Goal: Task Accomplishment & Management: Manage account settings

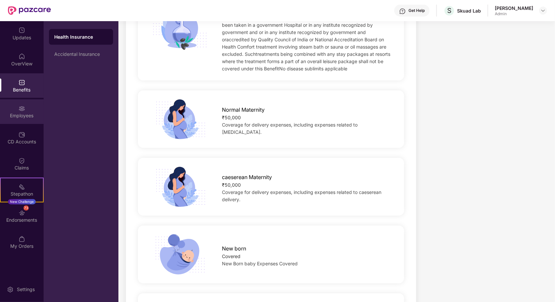
click at [23, 111] on img at bounding box center [22, 108] width 7 height 7
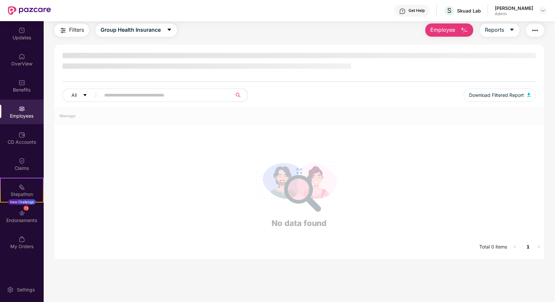
scroll to position [102, 0]
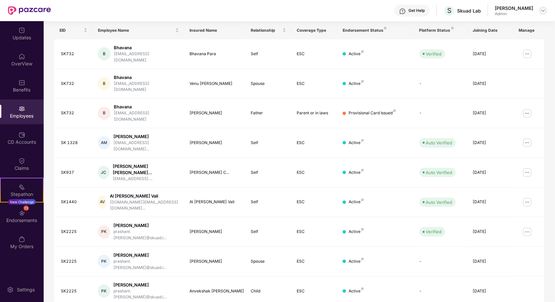
click at [543, 9] on img at bounding box center [542, 10] width 5 height 5
click at [501, 28] on div "Switch to User view" at bounding box center [512, 26] width 86 height 13
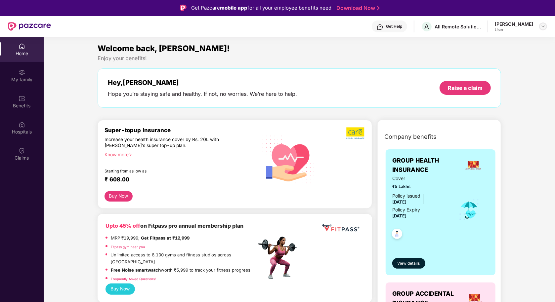
click at [544, 24] on img at bounding box center [542, 26] width 5 height 5
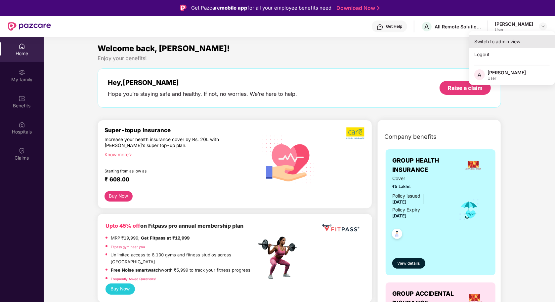
click at [520, 37] on div "Switch to admin view" at bounding box center [512, 41] width 86 height 13
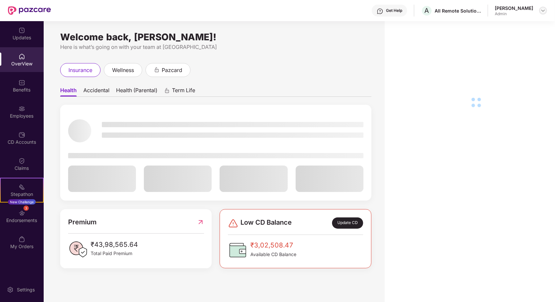
click at [545, 11] on img at bounding box center [542, 10] width 5 height 5
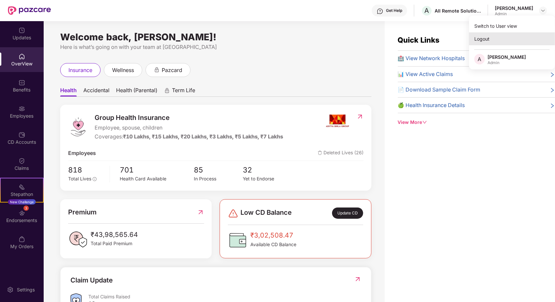
click at [500, 39] on div "Logout" at bounding box center [512, 38] width 86 height 13
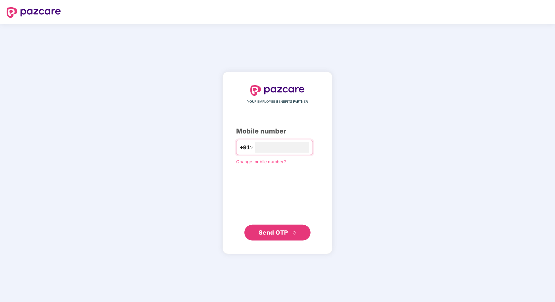
type input "**********"
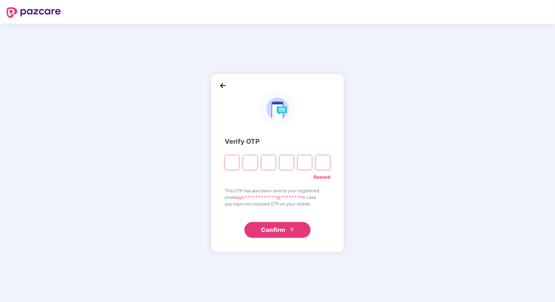
paste input "*"
type input "*"
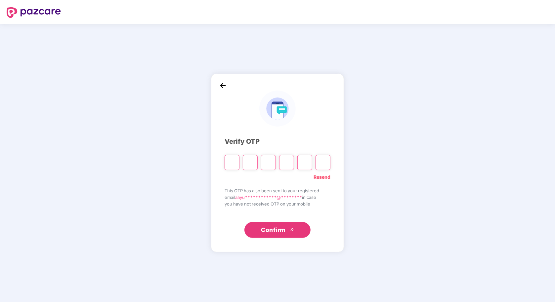
type input "*"
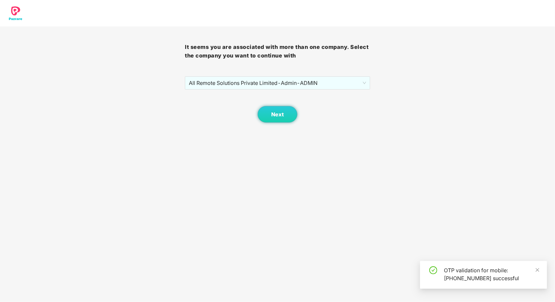
click at [294, 104] on div "Next" at bounding box center [277, 106] width 185 height 33
click at [279, 114] on span "Next" at bounding box center [277, 114] width 13 height 6
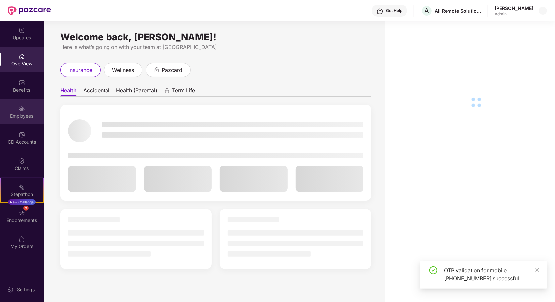
click at [26, 115] on div "Employees" at bounding box center [22, 116] width 44 height 7
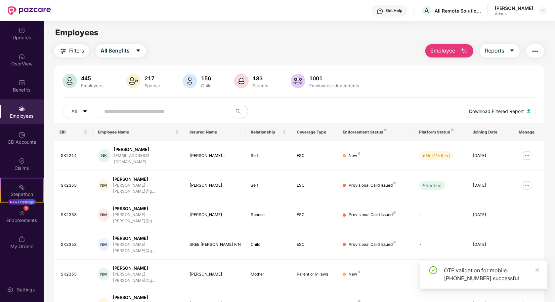
click at [141, 110] on input "text" at bounding box center [163, 111] width 119 height 10
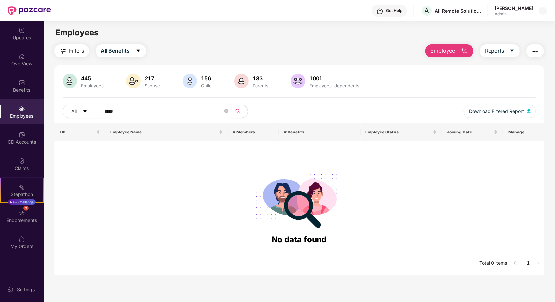
paste input "***"
type input "*"
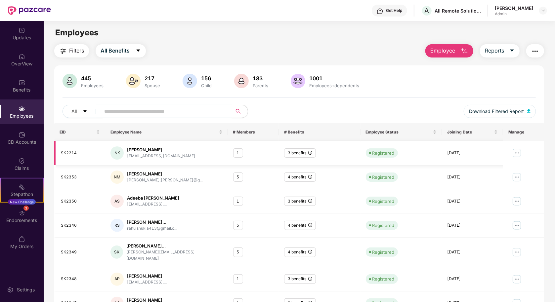
click at [308, 154] on icon "info-circle" at bounding box center [310, 153] width 4 height 4
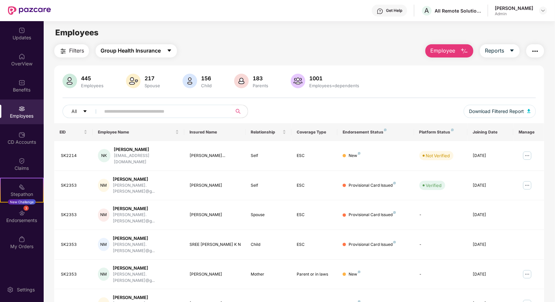
click at [154, 54] on span "Group Health Insurance" at bounding box center [130, 51] width 60 height 8
click at [209, 37] on div "Employees" at bounding box center [299, 32] width 511 height 13
click at [159, 112] on input "text" at bounding box center [163, 111] width 119 height 10
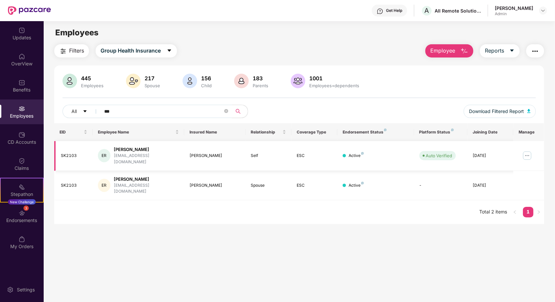
type input "***"
click at [526, 152] on img at bounding box center [527, 155] width 11 height 11
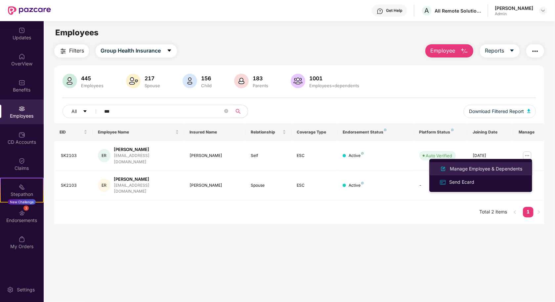
click at [491, 170] on div "Manage Employee & Dependents" at bounding box center [485, 168] width 75 height 7
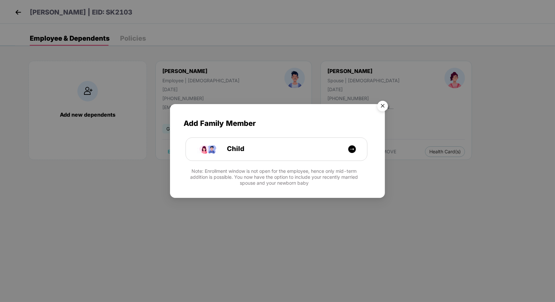
click at [379, 108] on img "Close" at bounding box center [382, 107] width 19 height 19
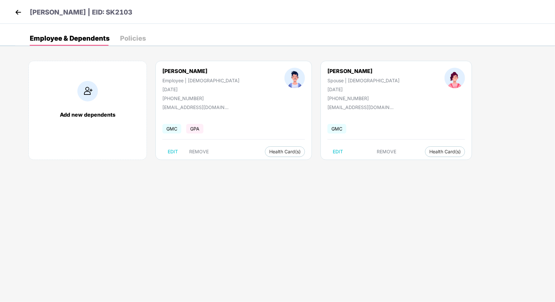
click at [8, 10] on div "Ekhlaqur Rahman | EID: SK2103" at bounding box center [277, 12] width 555 height 24
click at [20, 11] on img at bounding box center [18, 12] width 10 height 10
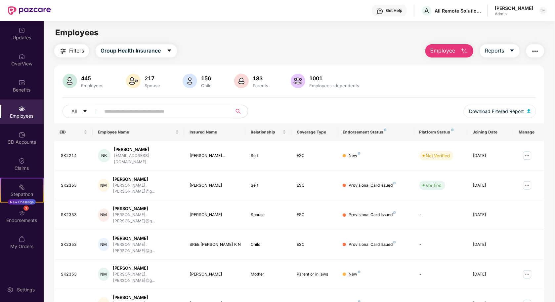
click at [146, 109] on input "text" at bounding box center [163, 111] width 119 height 10
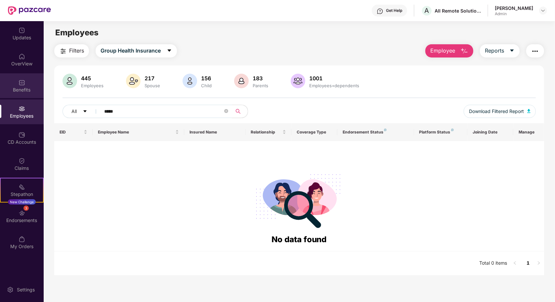
type input "*****"
click at [21, 81] on img at bounding box center [22, 82] width 7 height 7
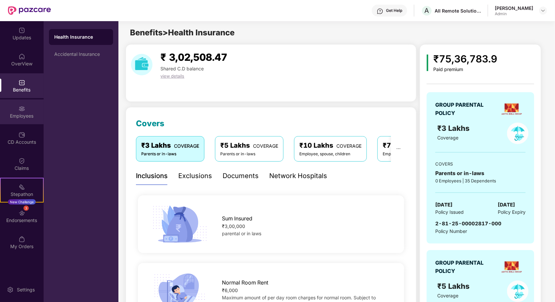
click at [18, 109] on div "Employees" at bounding box center [22, 111] width 44 height 25
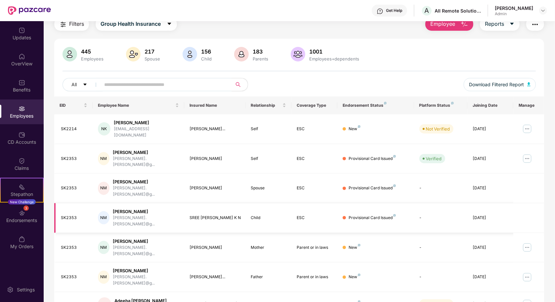
scroll to position [41, 0]
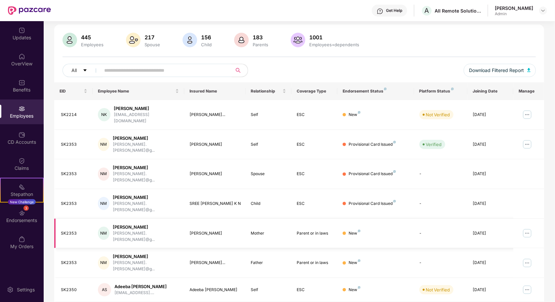
click at [526, 228] on img at bounding box center [527, 233] width 11 height 11
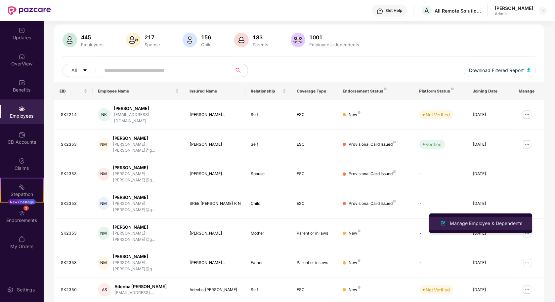
click at [498, 228] on li "Manage Employee & Dependents" at bounding box center [480, 223] width 103 height 13
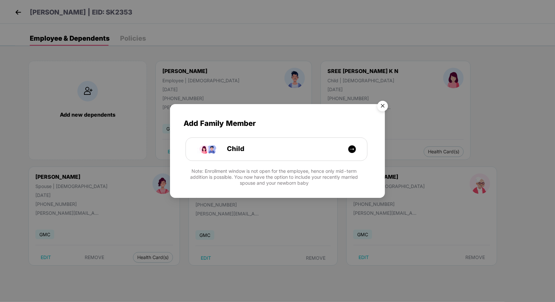
click at [382, 105] on img "Close" at bounding box center [382, 107] width 19 height 19
click at [379, 106] on img "Close" at bounding box center [382, 107] width 19 height 19
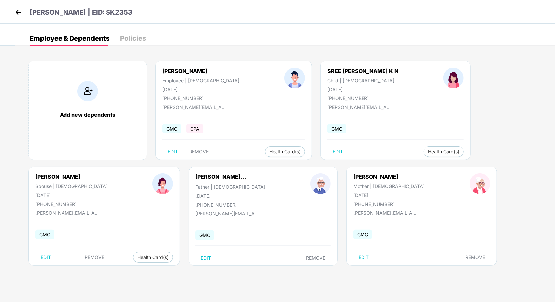
click at [16, 16] on img at bounding box center [18, 12] width 10 height 10
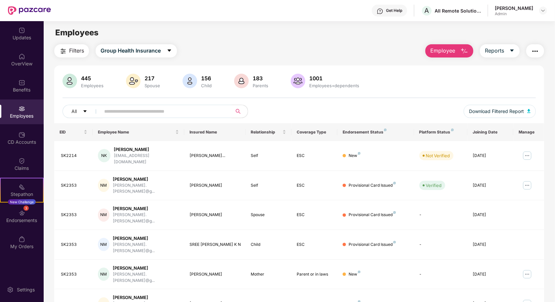
click at [248, 81] on div at bounding box center [241, 82] width 17 height 16
click at [121, 51] on span "Group Health Insurance" at bounding box center [130, 51] width 60 height 8
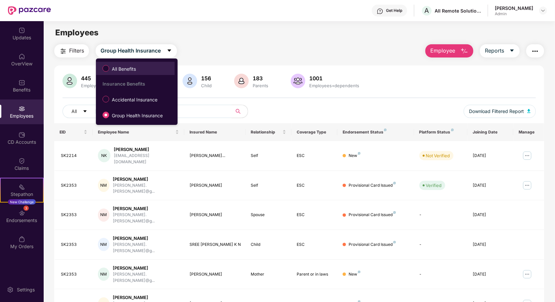
click at [130, 72] on span "All Benefits" at bounding box center [123, 68] width 29 height 7
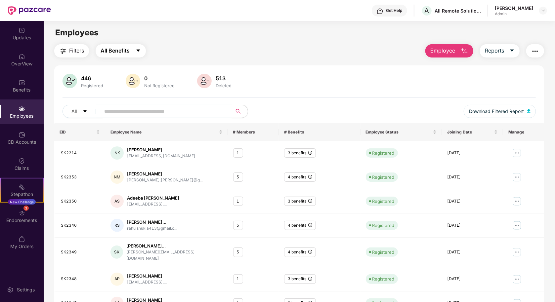
click at [138, 51] on icon "caret-down" at bounding box center [139, 51] width 4 height 2
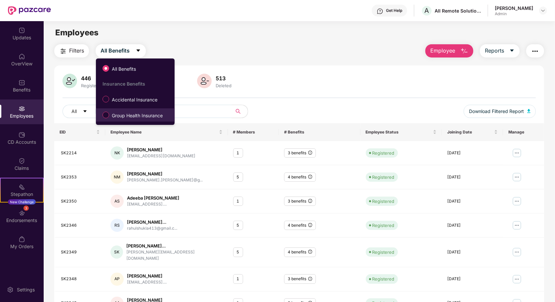
click at [140, 113] on span "Group Health Insurance" at bounding box center [137, 115] width 56 height 7
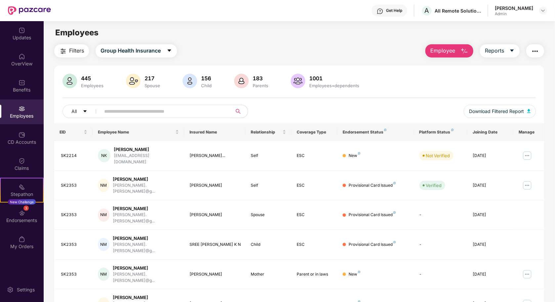
scroll to position [102, 0]
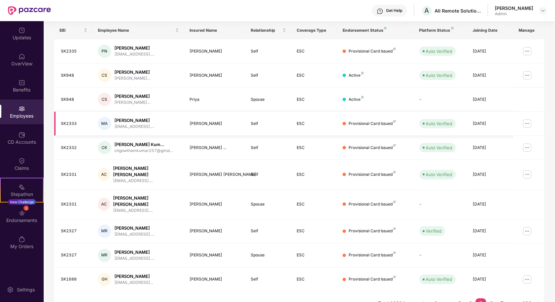
click at [527, 123] on img at bounding box center [527, 123] width 11 height 11
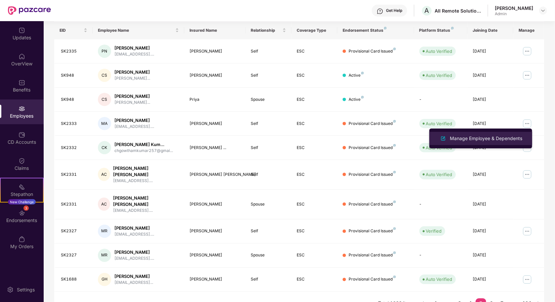
click at [495, 138] on div "Manage Employee & Dependents" at bounding box center [485, 138] width 75 height 7
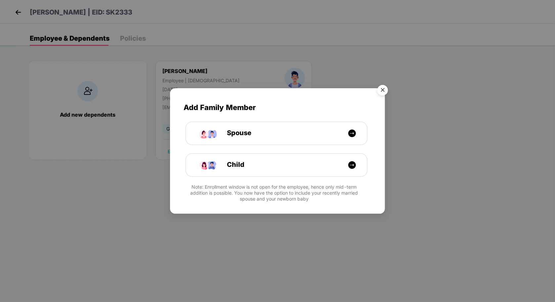
click at [382, 88] on img "Close" at bounding box center [382, 91] width 19 height 19
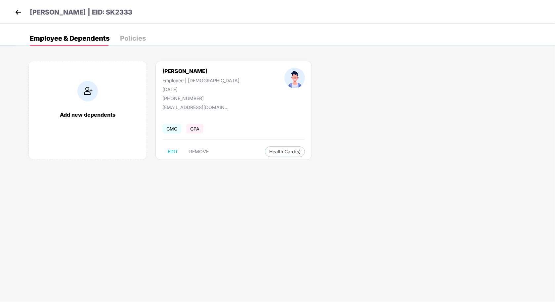
click at [19, 10] on img at bounding box center [18, 12] width 10 height 10
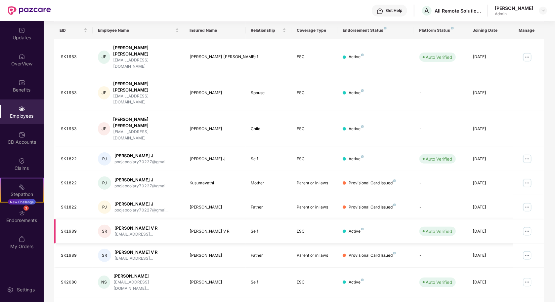
click at [524, 226] on img at bounding box center [527, 231] width 11 height 11
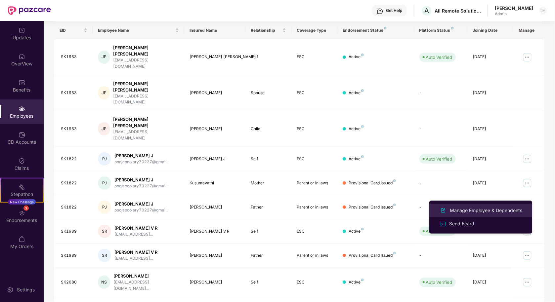
click at [504, 209] on div "Manage Employee & Dependents" at bounding box center [485, 210] width 75 height 7
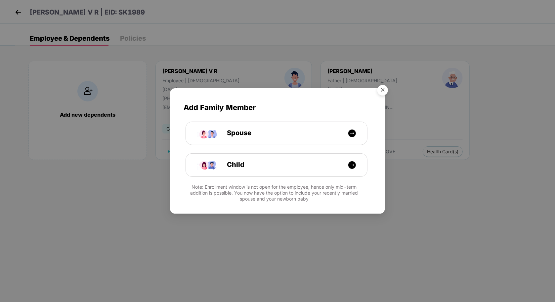
click at [383, 90] on img "Close" at bounding box center [382, 91] width 19 height 19
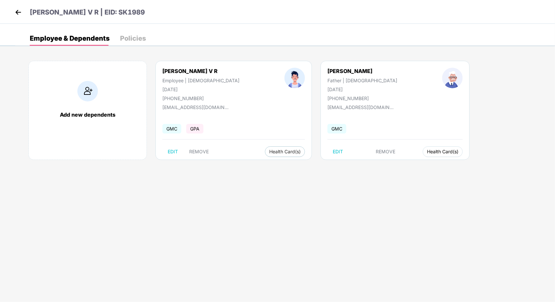
click at [427, 153] on span "Health Card(s)" at bounding box center [442, 151] width 31 height 3
click at [386, 166] on span "Health Insurance(Parent or inlaw)" at bounding box center [406, 164] width 81 height 7
